Goal: Browse casually

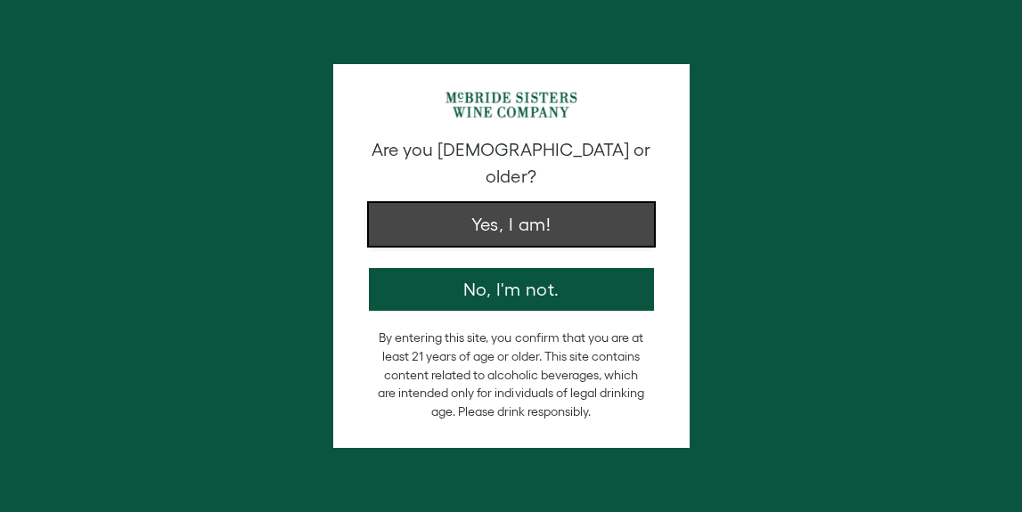
click at [543, 209] on button "Yes, I am!" at bounding box center [511, 224] width 285 height 43
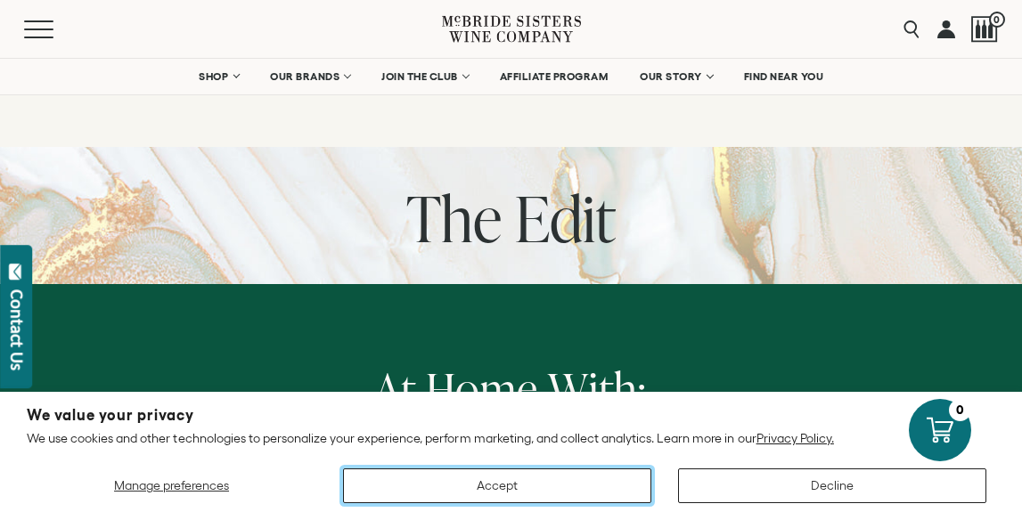
click at [538, 482] on button "Accept" at bounding box center [497, 486] width 308 height 35
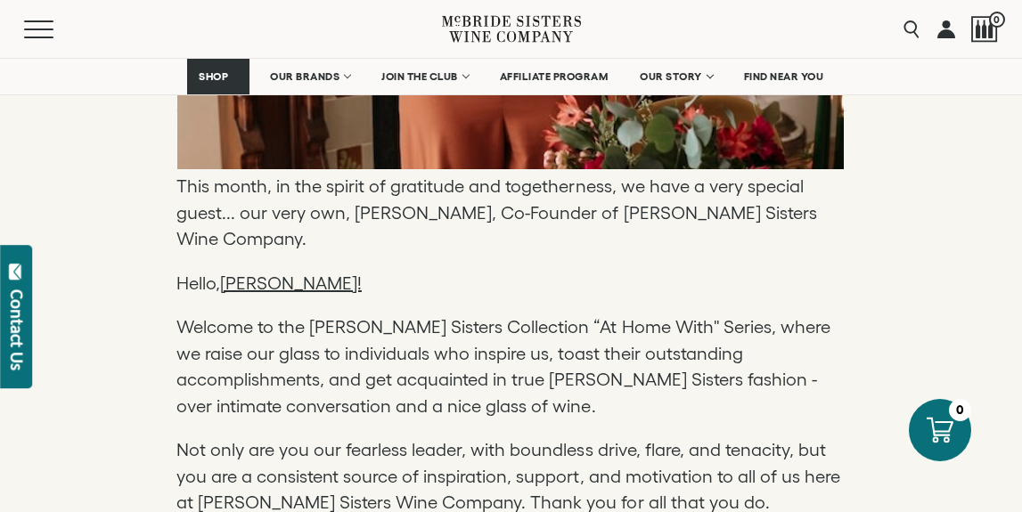
scroll to position [1063, 0]
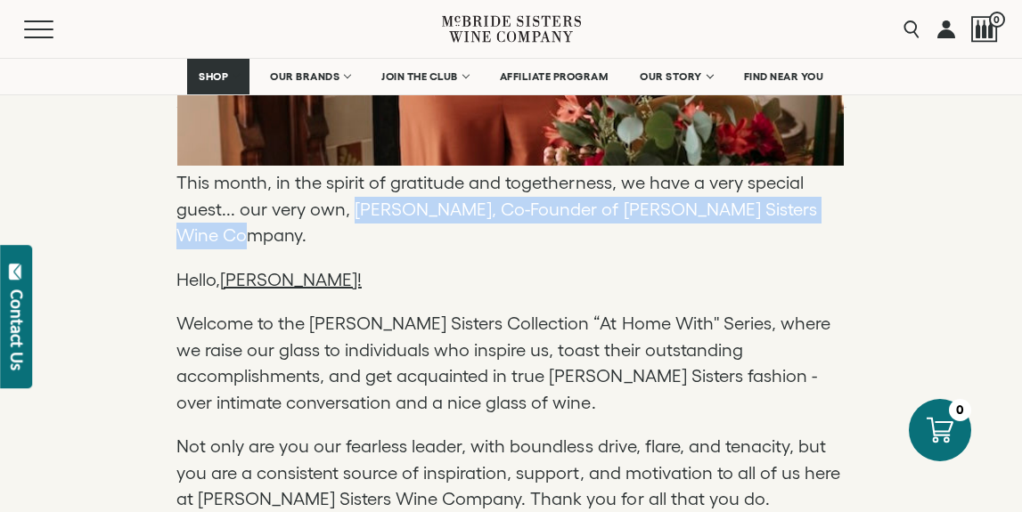
drag, startPoint x: 351, startPoint y: 209, endPoint x: 353, endPoint y: 226, distance: 17.0
click at [353, 226] on p "This month, in the spirit of gratitude and togetherness, we have a very special…" at bounding box center [511, 209] width 670 height 79
copy p "Robin McBride, Co-Founder of McBride Sisters Wine Company."
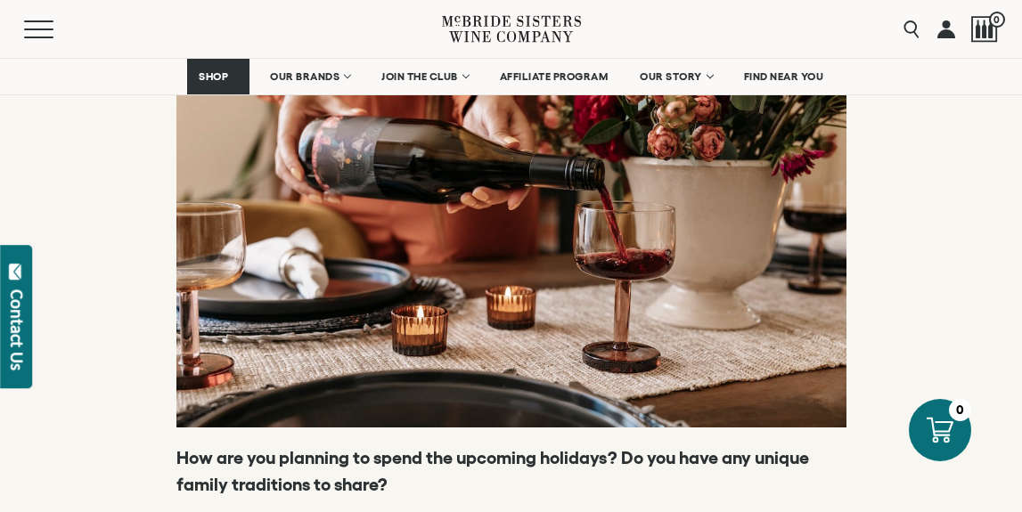
scroll to position [2901, 0]
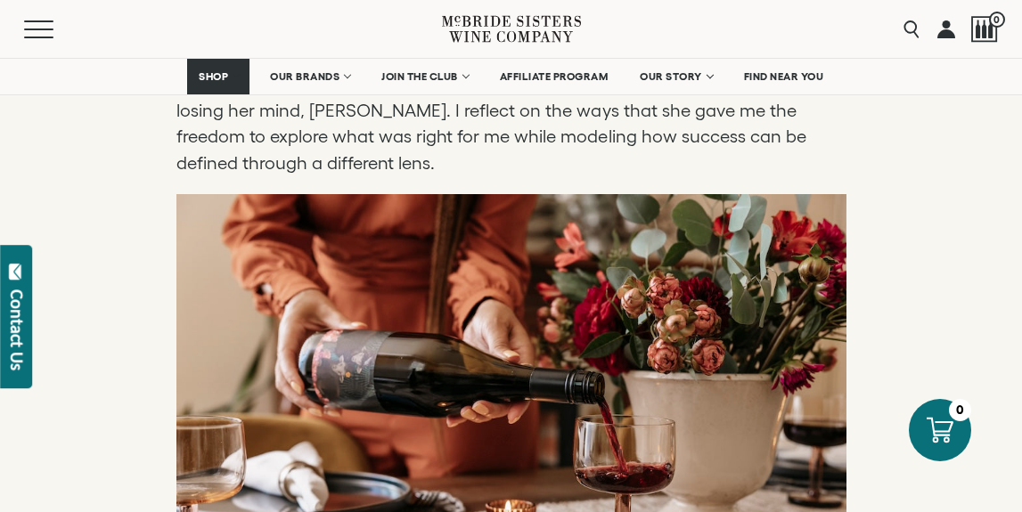
click at [477, 32] on icon at bounding box center [511, 29] width 139 height 51
